Goal: Transaction & Acquisition: Purchase product/service

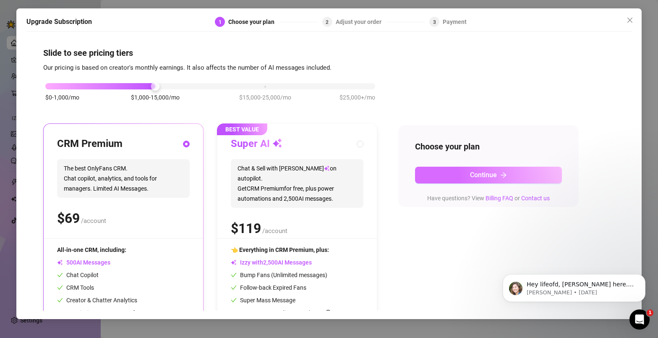
click at [486, 173] on span "Continue" at bounding box center [483, 175] width 27 height 8
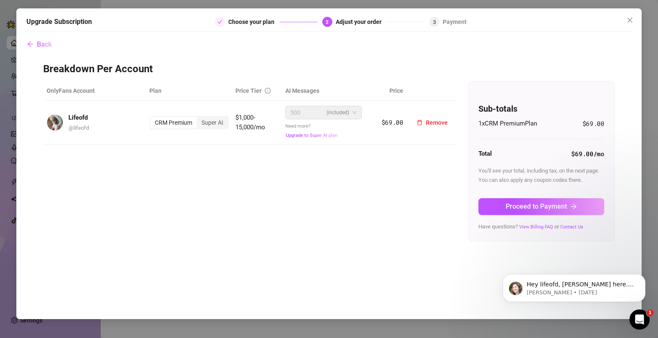
click at [354, 112] on span "500 (included)" at bounding box center [323, 112] width 66 height 13
click at [217, 122] on div "Super AI" at bounding box center [212, 123] width 31 height 12
click at [199, 118] on input "Super AI" at bounding box center [199, 118] width 0 height 0
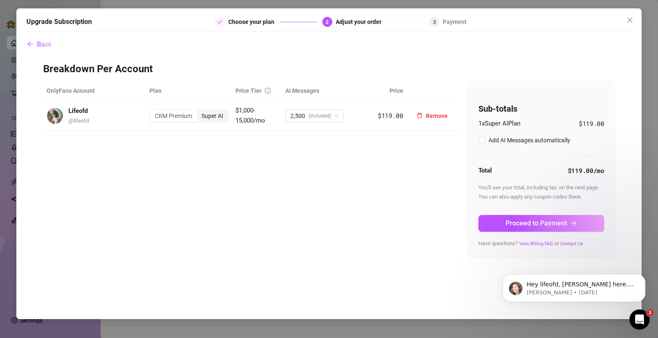
checkbox input "true"
click at [182, 115] on div "CRM Premium" at bounding box center [173, 116] width 47 height 12
click at [152, 111] on input "CRM Premium" at bounding box center [152, 111] width 0 height 0
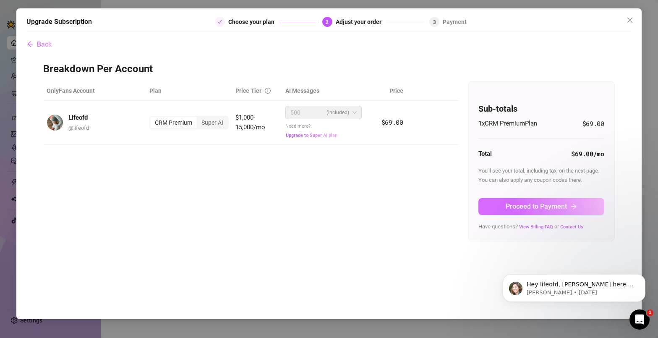
click at [547, 207] on span "Proceed to Payment" at bounding box center [536, 206] width 61 height 8
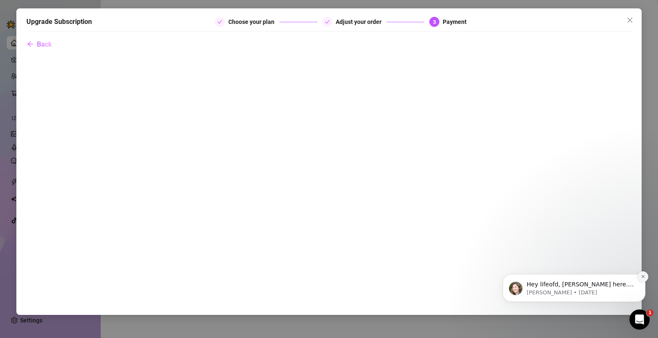
click at [644, 274] on icon "Dismiss notification" at bounding box center [643, 276] width 5 height 5
